Goal: Navigation & Orientation: Find specific page/section

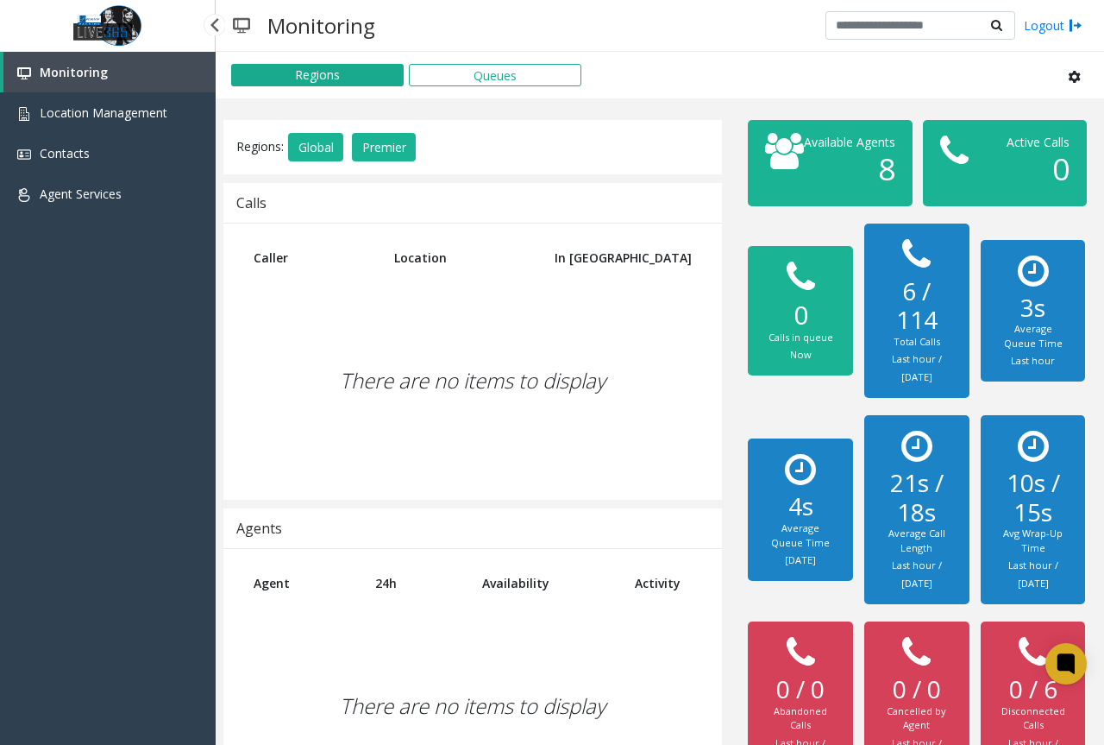
click at [155, 79] on link "Monitoring" at bounding box center [109, 72] width 212 height 41
click at [172, 114] on link "Location Management" at bounding box center [108, 112] width 216 height 41
click at [152, 85] on link "Monitoring" at bounding box center [109, 72] width 212 height 41
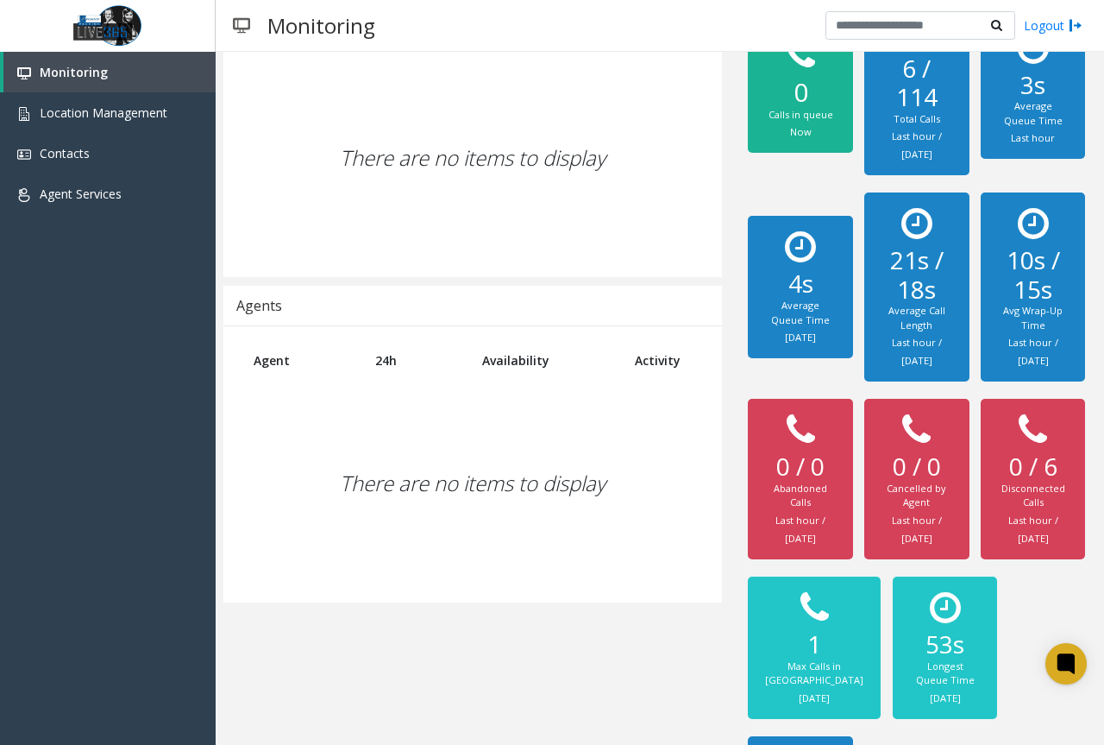
scroll to position [267, 0]
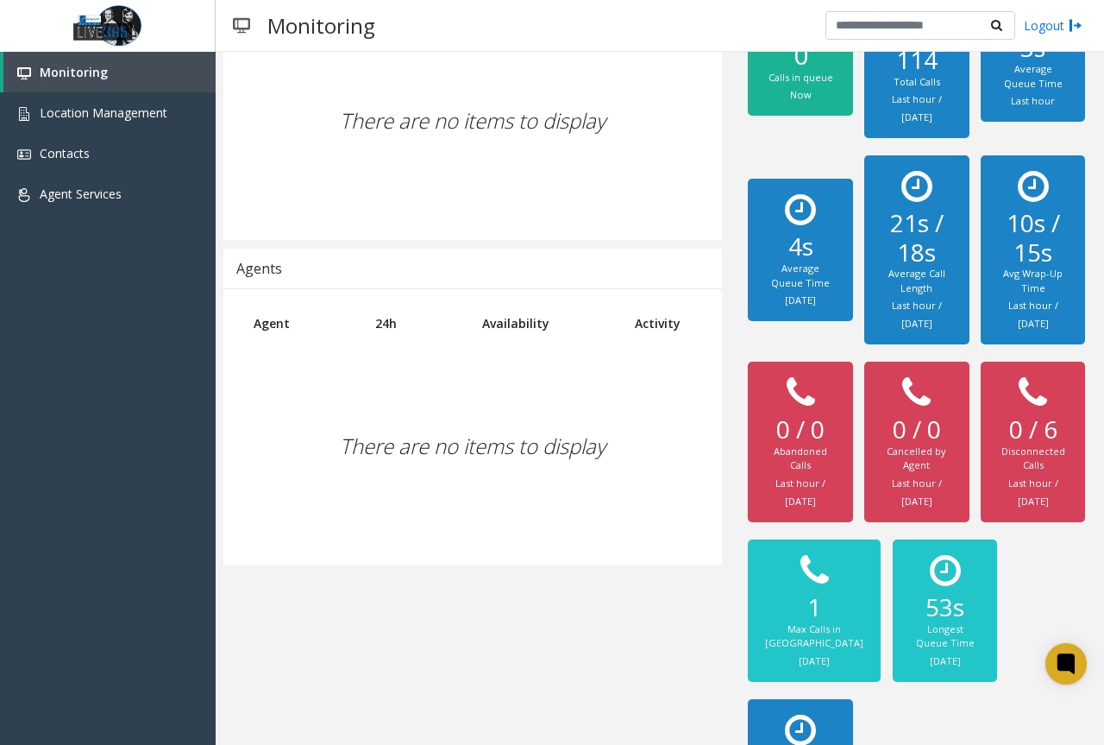
scroll to position [267, 0]
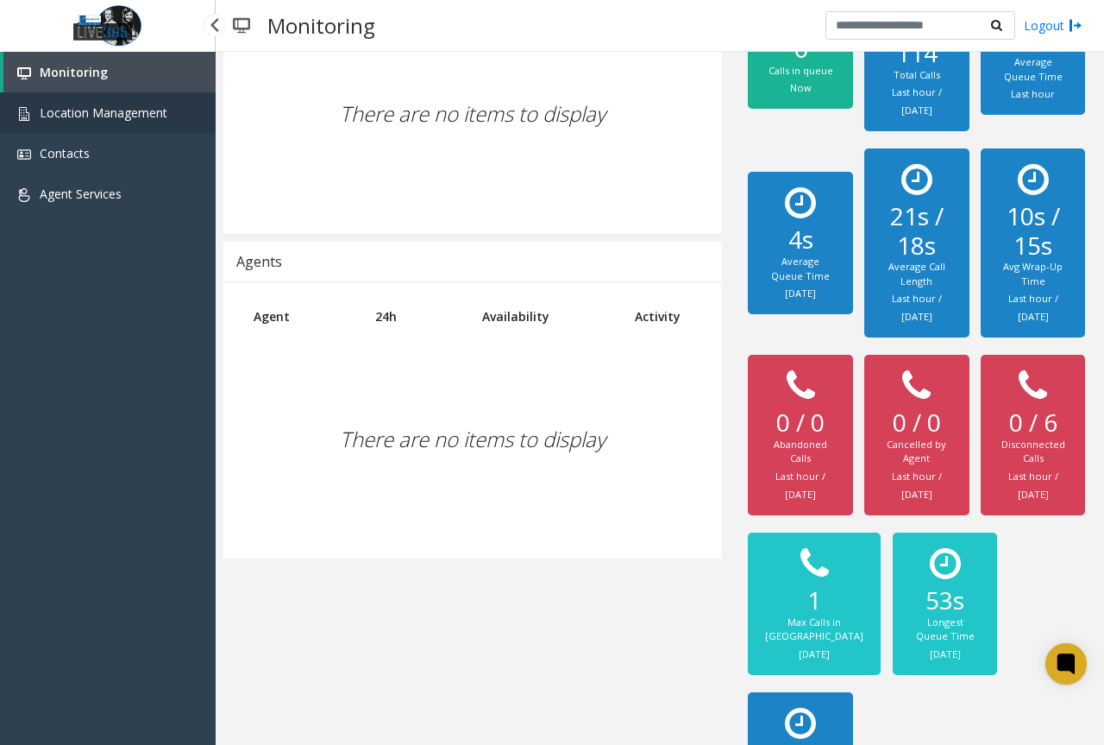
click at [181, 129] on link "Location Management" at bounding box center [108, 112] width 216 height 41
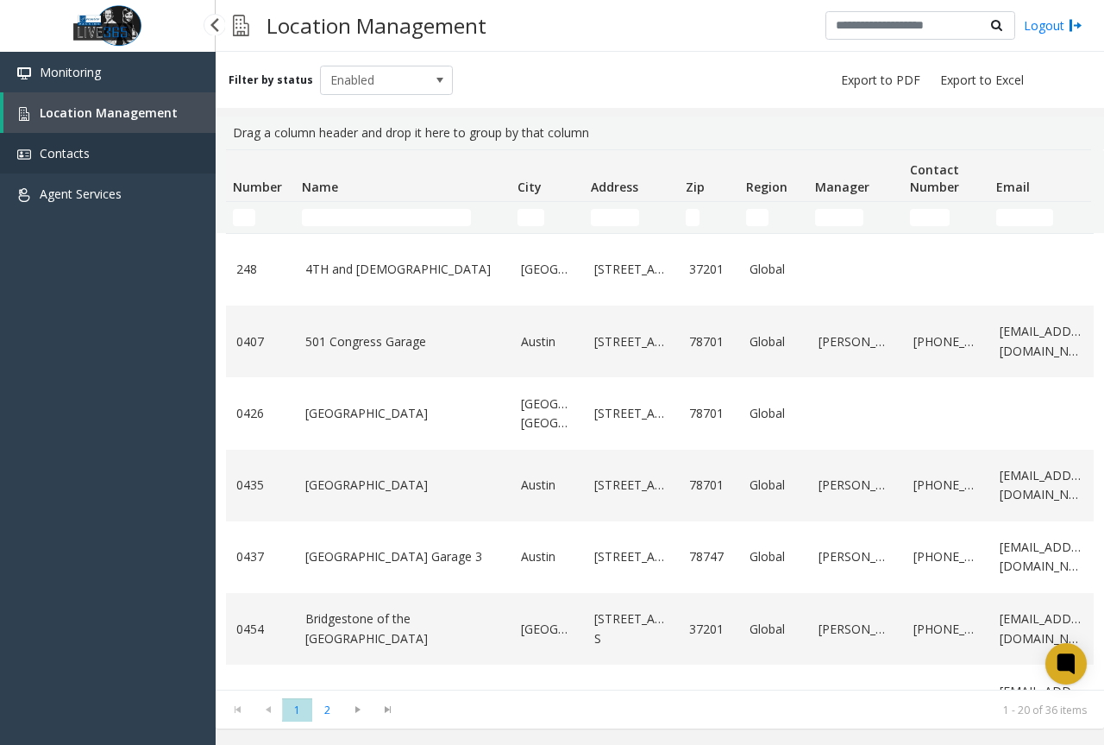
click at [165, 156] on link "Contacts" at bounding box center [108, 153] width 216 height 41
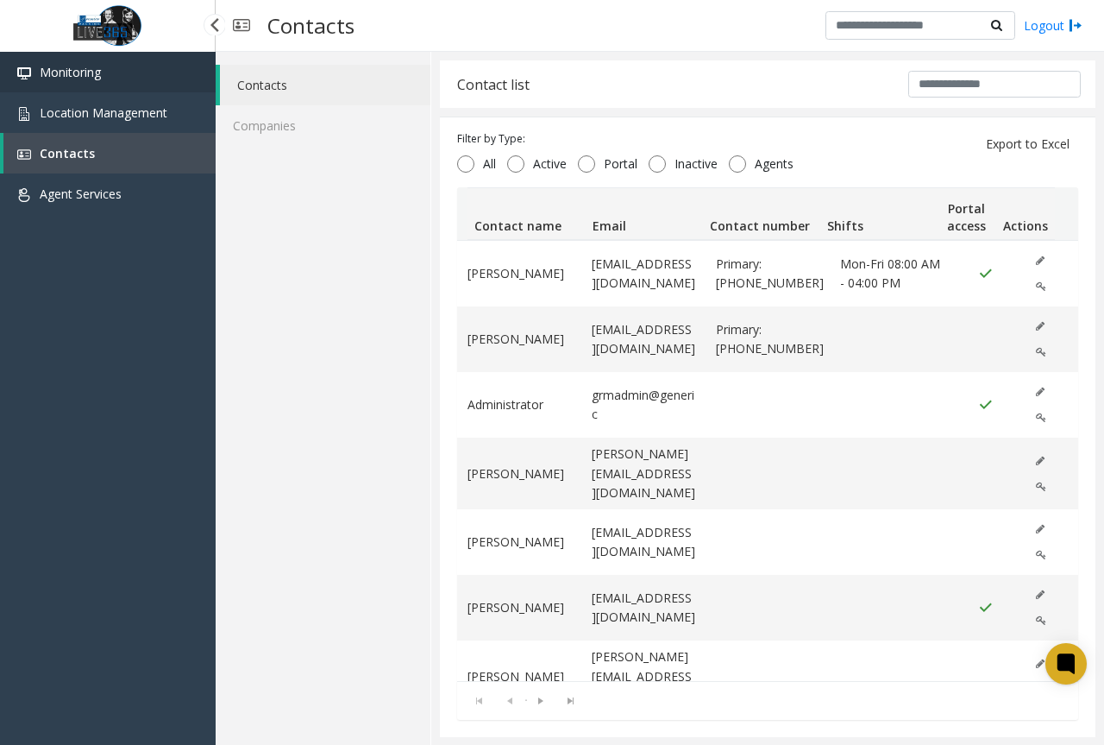
click at [138, 89] on link "Monitoring" at bounding box center [108, 72] width 216 height 41
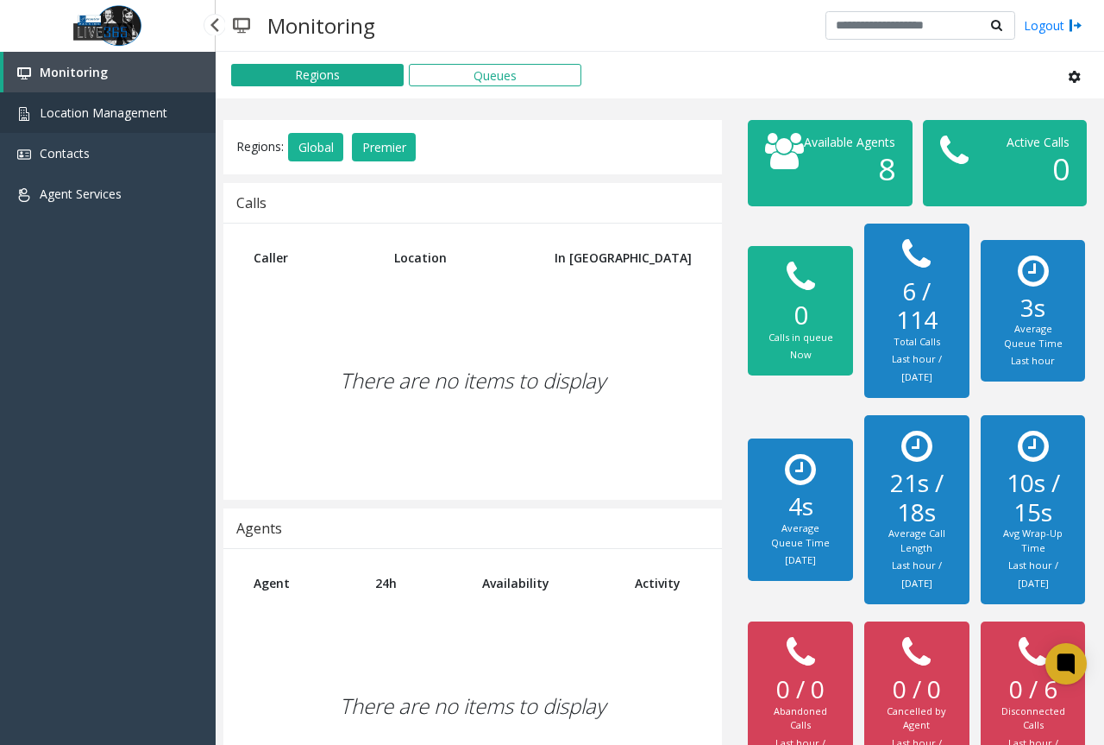
click at [72, 128] on link "Location Management" at bounding box center [108, 112] width 216 height 41
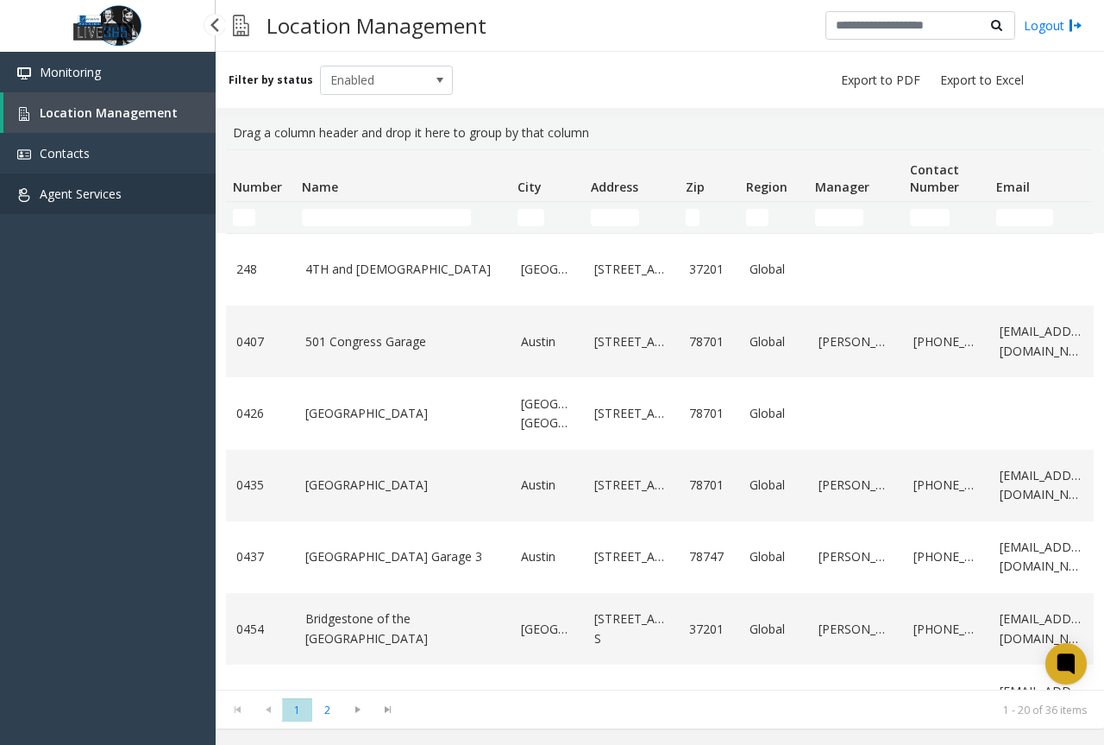
click at [137, 179] on link "Agent Services" at bounding box center [108, 193] width 216 height 41
